Goal: Task Accomplishment & Management: Complete application form

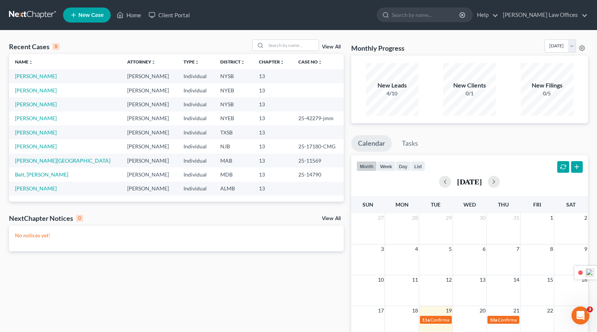
click at [87, 14] on span "New Case" at bounding box center [90, 15] width 25 height 6
select select "53"
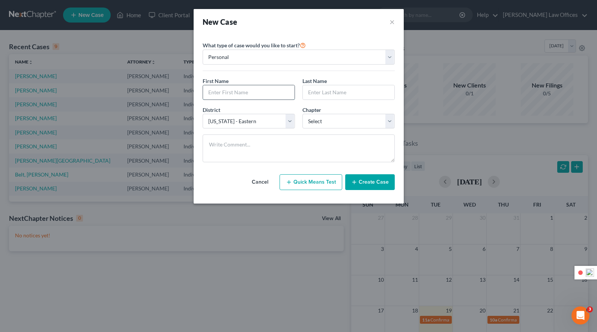
click at [224, 94] on input "text" at bounding box center [249, 92] width 92 height 14
type input "[PERSON_NAME]"
click at [290, 120] on select "Select [US_STATE] - [GEOGRAPHIC_DATA] [US_STATE] - [GEOGRAPHIC_DATA][US_STATE] …" at bounding box center [249, 121] width 92 height 15
select select "12"
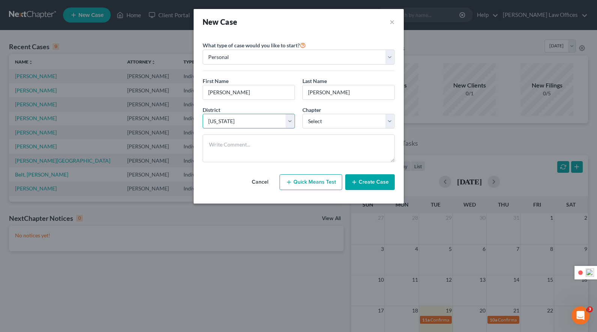
click at [203, 114] on select "Select [US_STATE] - [GEOGRAPHIC_DATA] [US_STATE] - [GEOGRAPHIC_DATA][US_STATE] …" at bounding box center [249, 121] width 92 height 15
click at [338, 122] on select "Select 7 11 12 13" at bounding box center [348, 121] width 92 height 15
select select "3"
click at [302, 114] on select "Select 7 11 12 13" at bounding box center [348, 121] width 92 height 15
click at [370, 183] on button "Create Case" at bounding box center [370, 182] width 50 height 16
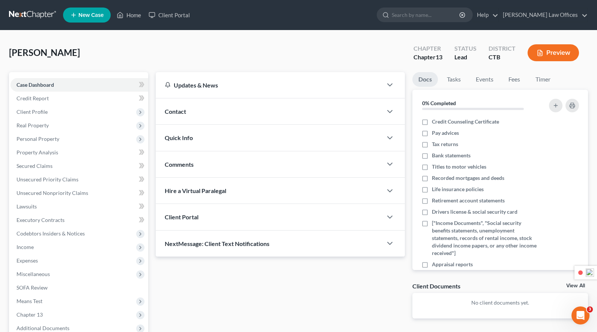
click at [189, 217] on span "Client Portal" at bounding box center [182, 216] width 34 height 7
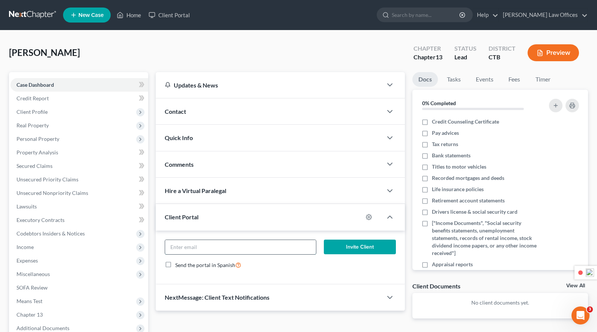
click at [222, 247] on input "email" at bounding box center [240, 247] width 151 height 14
type input "[EMAIL_ADDRESS][DOMAIN_NAME]"
click at [353, 245] on button "Invite Client" at bounding box center [360, 246] width 72 height 15
